Goal: Task Accomplishment & Management: Complete application form

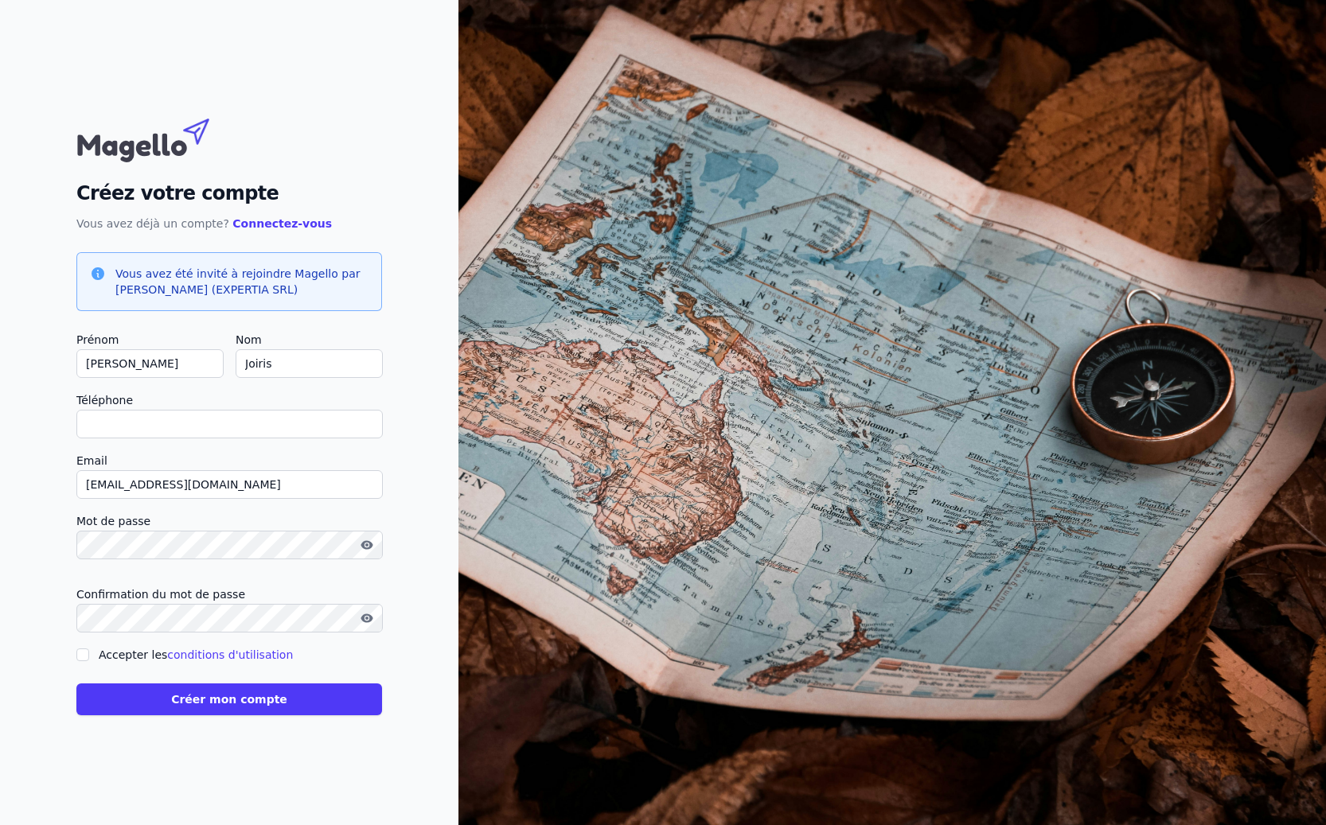
click at [180, 423] on input "Téléphone" at bounding box center [229, 424] width 306 height 29
type input "[PHONE_NUMBER]"
click at [35, 609] on div "Créez votre compte Vous avez déjà un compte? Connectez-vous Vous avez été invit…" at bounding box center [229, 412] width 458 height 825
click at [17, 618] on div "Créez votre compte Vous avez déjà un compte? Connectez-vous Vous avez été invit…" at bounding box center [229, 412] width 458 height 825
click at [371, 618] on icon "button" at bounding box center [366, 618] width 12 height 9
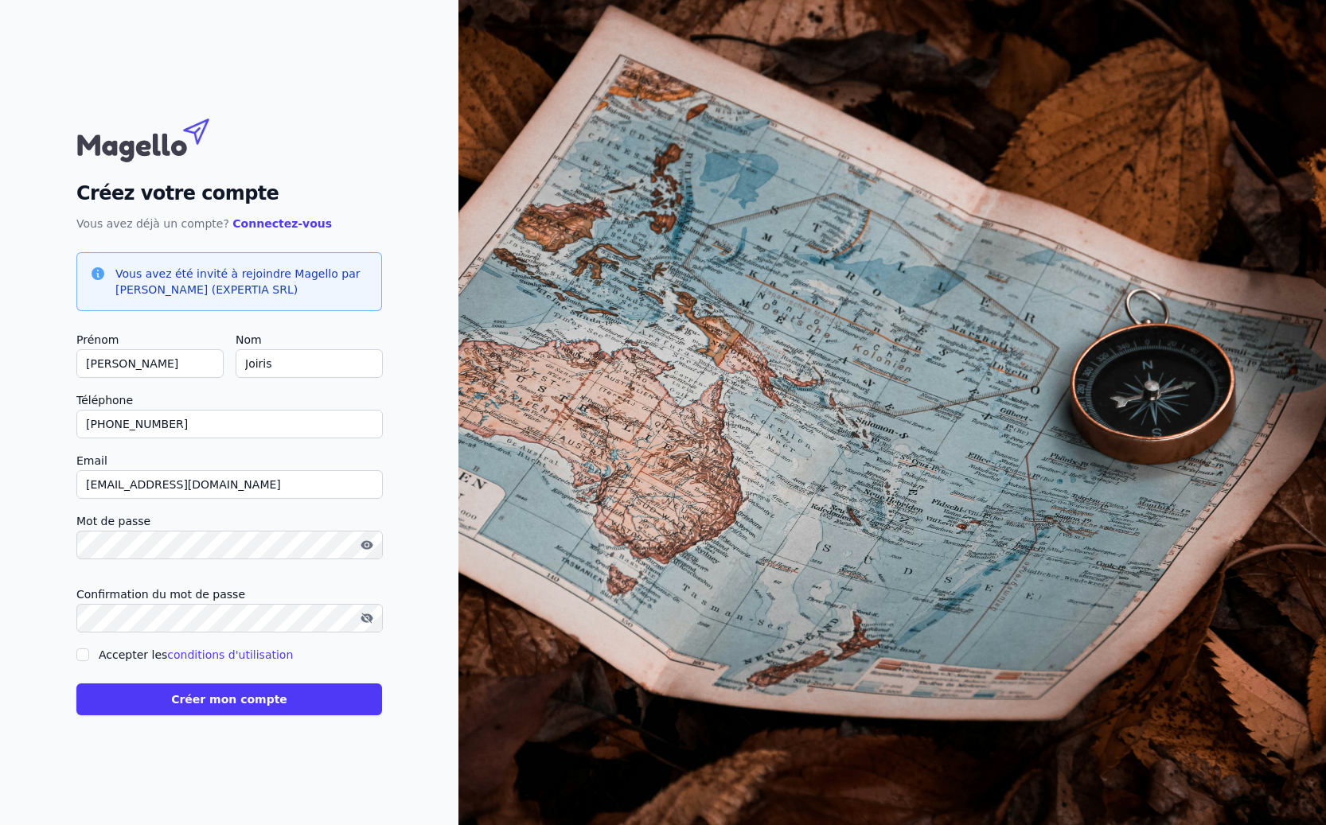
click at [38, 615] on div "Créez votre compte Vous avez déjà un compte? Connectez-vous Vous avez été invit…" at bounding box center [229, 412] width 458 height 825
click at [37, 615] on div "Créez votre compte Vous avez déjà un compte? Connectez-vous Vous avez été invit…" at bounding box center [229, 412] width 458 height 825
click at [82, 654] on input "Accepter les conditions d'utilisation" at bounding box center [82, 655] width 13 height 13
checkbox input "true"
click at [229, 700] on button "Créer mon compte" at bounding box center [229, 700] width 306 height 32
